Goal: Transaction & Acquisition: Purchase product/service

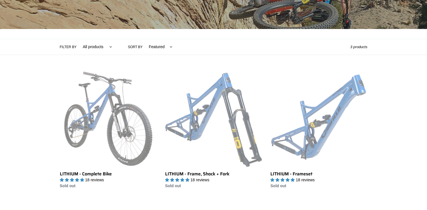
scroll to position [107, 0]
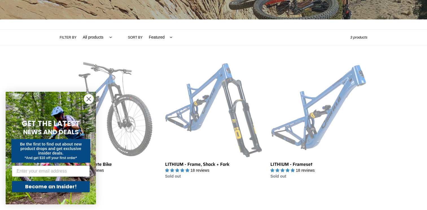
click at [90, 100] on circle "Close dialog" at bounding box center [88, 98] width 9 height 9
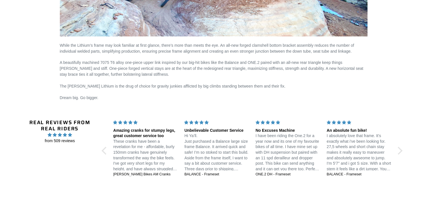
scroll to position [767, 0]
click at [102, 144] on div "Real Reviews from Real Riders from 509 reviews Jedi 29 DH: Unstoppable confiden…" at bounding box center [213, 151] width 384 height 90
click at [105, 147] on div at bounding box center [106, 151] width 8 height 8
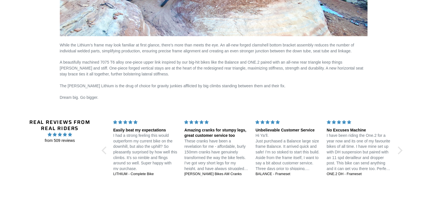
click at [149, 135] on p "I had a strong feeling this would outperform my current bike on the downhill, b…" at bounding box center [145, 152] width 64 height 39
click at [398, 147] on div at bounding box center [398, 151] width 8 height 8
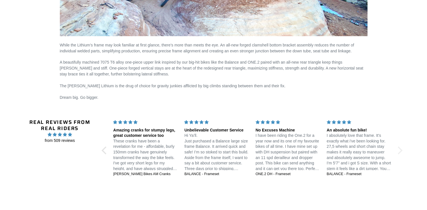
click at [398, 147] on div at bounding box center [398, 151] width 8 height 8
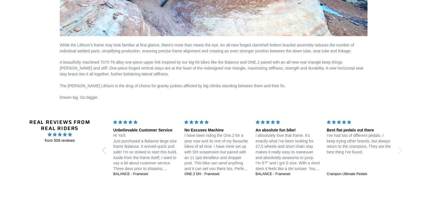
click at [398, 147] on div at bounding box center [398, 151] width 8 height 8
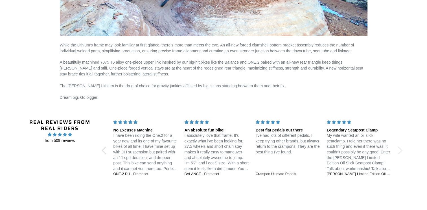
click at [398, 147] on div at bounding box center [398, 151] width 8 height 8
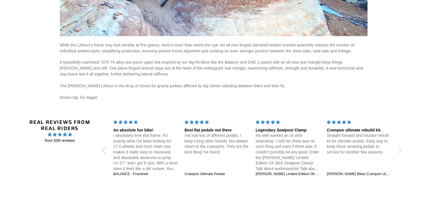
click at [398, 147] on div at bounding box center [398, 151] width 8 height 8
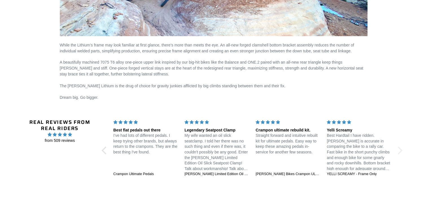
click at [398, 147] on div at bounding box center [398, 151] width 8 height 8
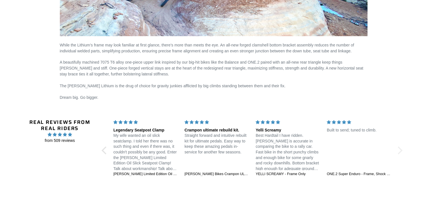
click at [398, 147] on div at bounding box center [398, 151] width 8 height 8
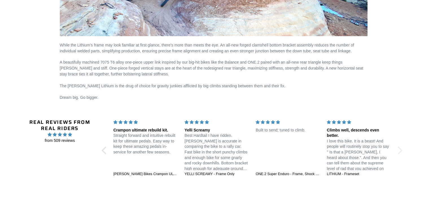
click at [398, 147] on div at bounding box center [398, 151] width 8 height 8
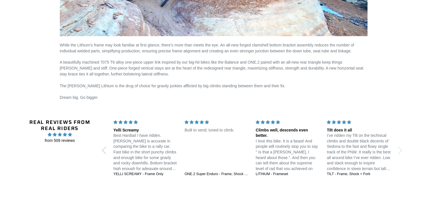
click at [398, 147] on div at bounding box center [398, 151] width 8 height 8
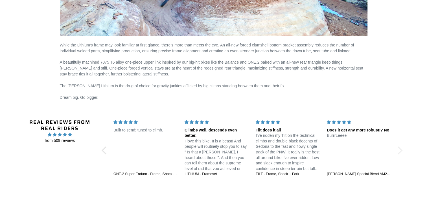
click at [398, 147] on div at bounding box center [398, 151] width 8 height 8
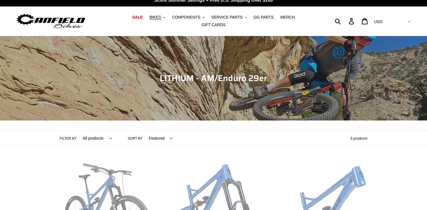
scroll to position [128, 0]
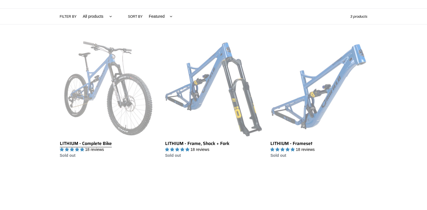
click at [94, 89] on link "LITHIUM - Complete Bike" at bounding box center [108, 99] width 97 height 119
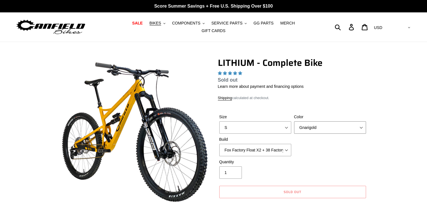
click at [327, 122] on select "Gnarigold Blue Velvet Stealth Black" at bounding box center [330, 128] width 72 height 12
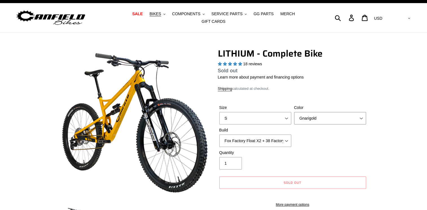
select select "highest-rating"
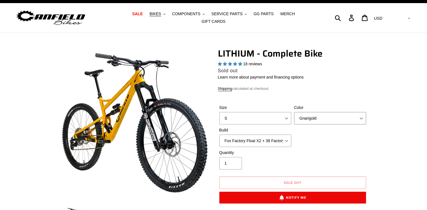
select select "Stealth Black"
click at [294, 112] on select "Gnarigold Blue Velvet Stealth Black" at bounding box center [330, 118] width 72 height 12
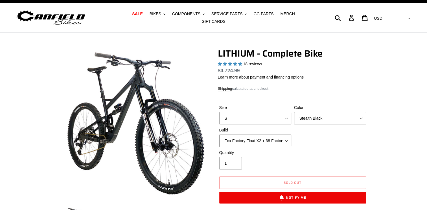
click at [251, 137] on select "Fox Factory Float X2 + 38 Factory Grip 2 170 + SRAM GX Fox Factory Float X2 + 3…" at bounding box center [255, 141] width 72 height 12
select select "Fox Factory Float X2 + 38 Factory Grip 2 170 + SRAM XO"
click at [219, 135] on select "Fox Factory Float X2 + 38 Factory Grip 2 170 + SRAM GX Fox Factory Float X2 + 3…" at bounding box center [255, 141] width 72 height 12
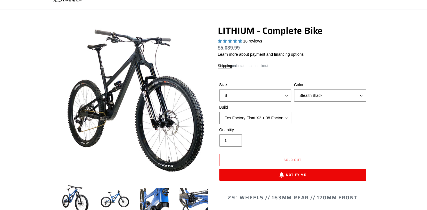
scroll to position [32, 0]
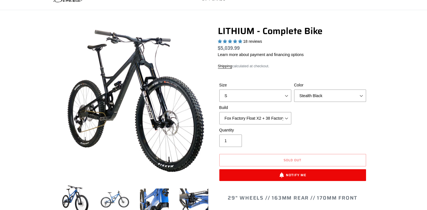
click at [109, 201] on img at bounding box center [114, 199] width 31 height 31
